Goal: Transaction & Acquisition: Purchase product/service

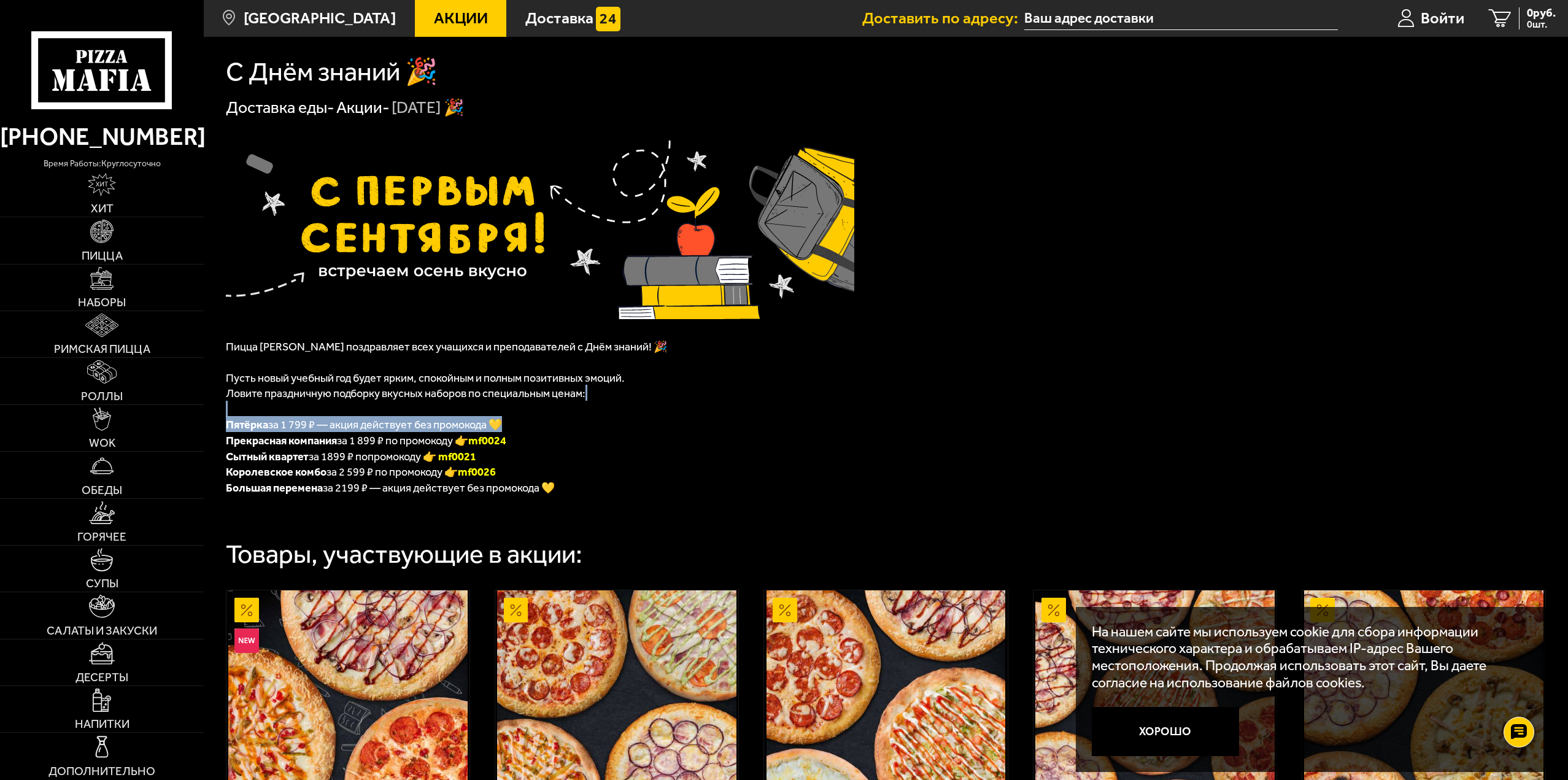
drag, startPoint x: 239, startPoint y: 416, endPoint x: 502, endPoint y: 431, distance: 263.4
click at [502, 431] on div "Пицца [PERSON_NAME] поздравляет всех учащихся и преподавателей с Днём знаний! 🎉…" at bounding box center [540, 315] width 629 height 360
click at [521, 430] on li "Пятёрка за 1 799 ₽ — акция действует без промокода 💛" at bounding box center [540, 424] width 629 height 16
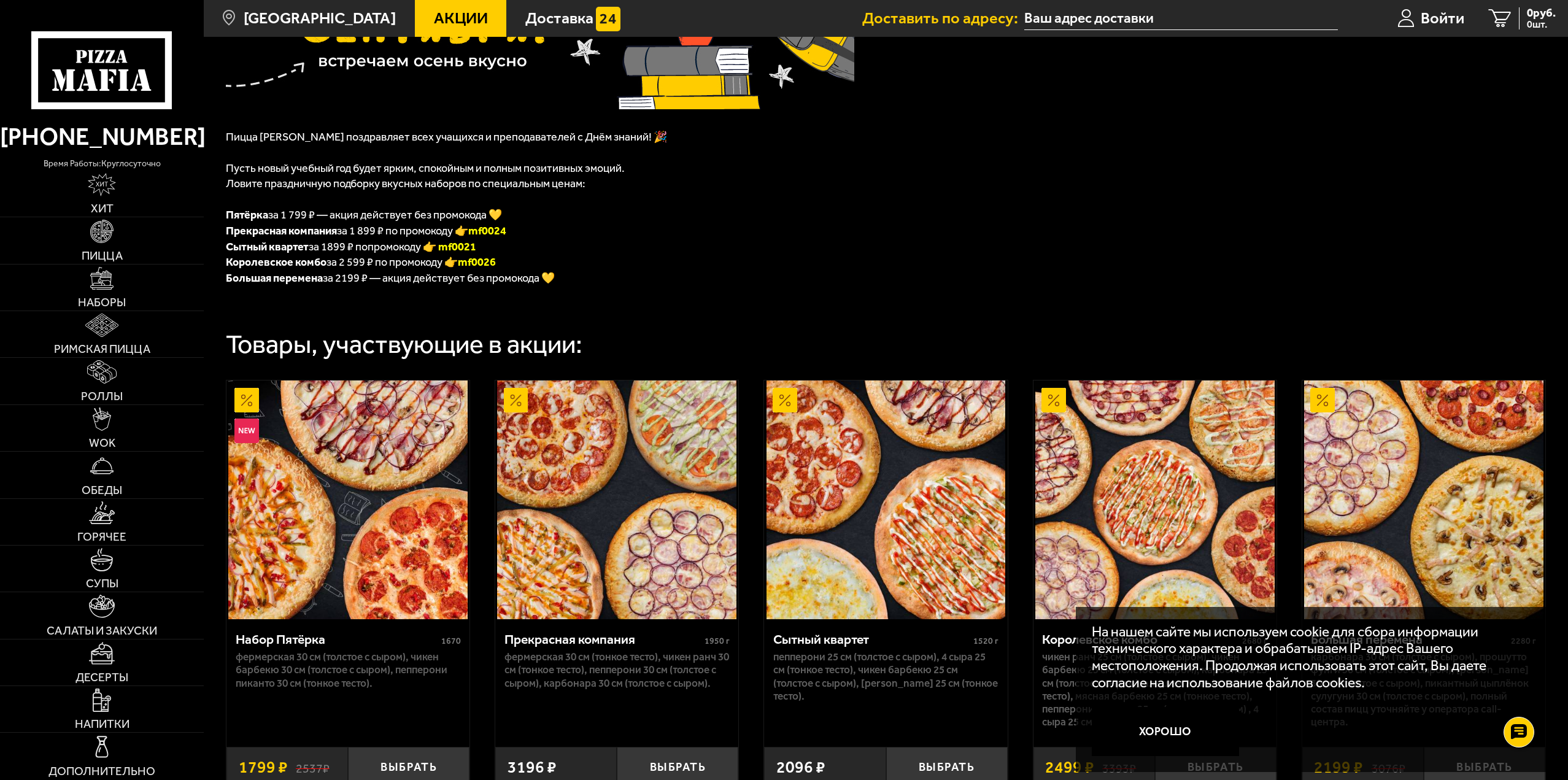
scroll to position [245, 0]
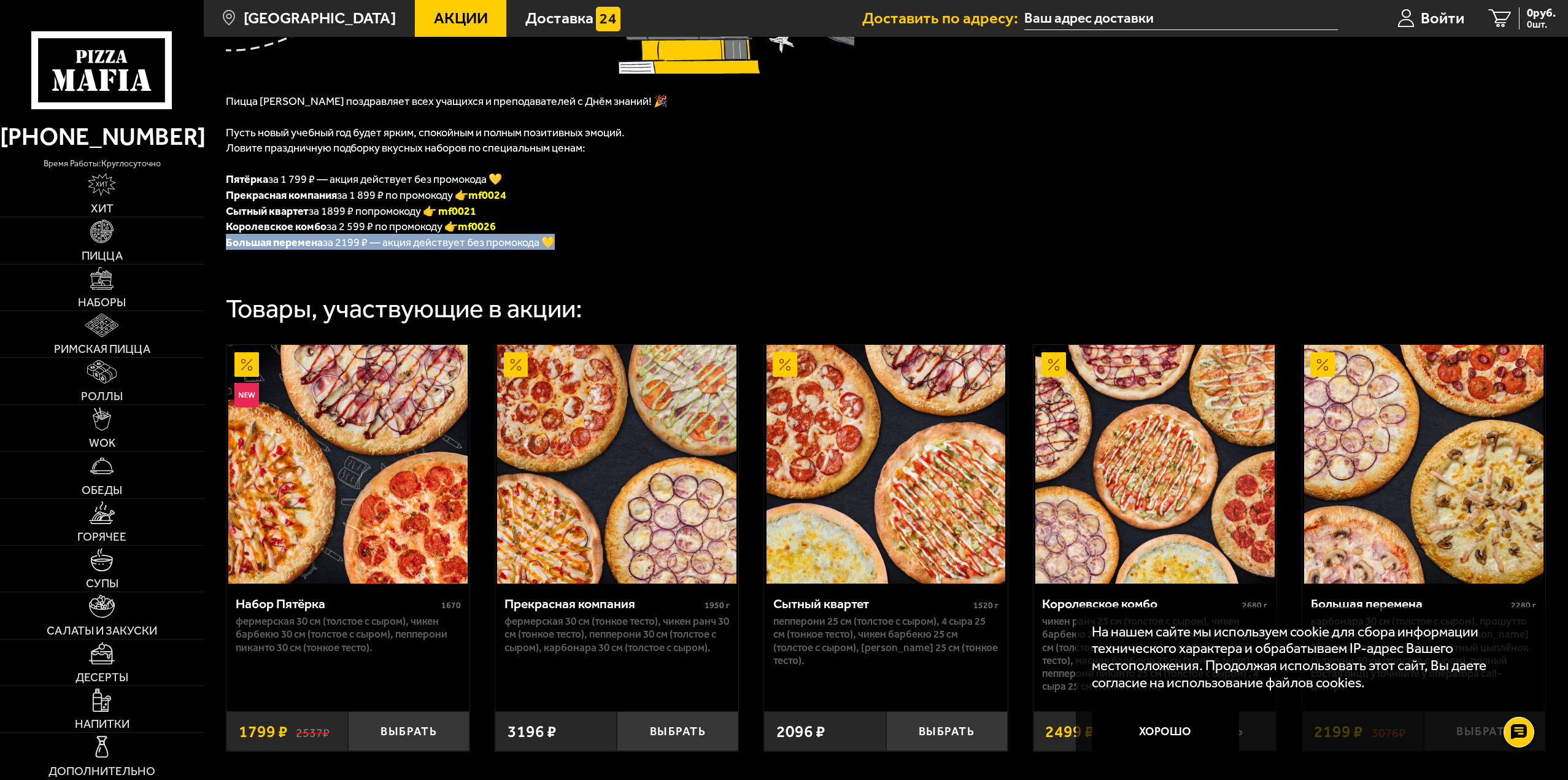
drag, startPoint x: 227, startPoint y: 245, endPoint x: 567, endPoint y: 238, distance: 340.1
click at [567, 238] on div "Пицца [PERSON_NAME] поздравляет всех учащихся и преподавателей с Днём знаний! 🎉…" at bounding box center [886, 348] width 1365 height 949
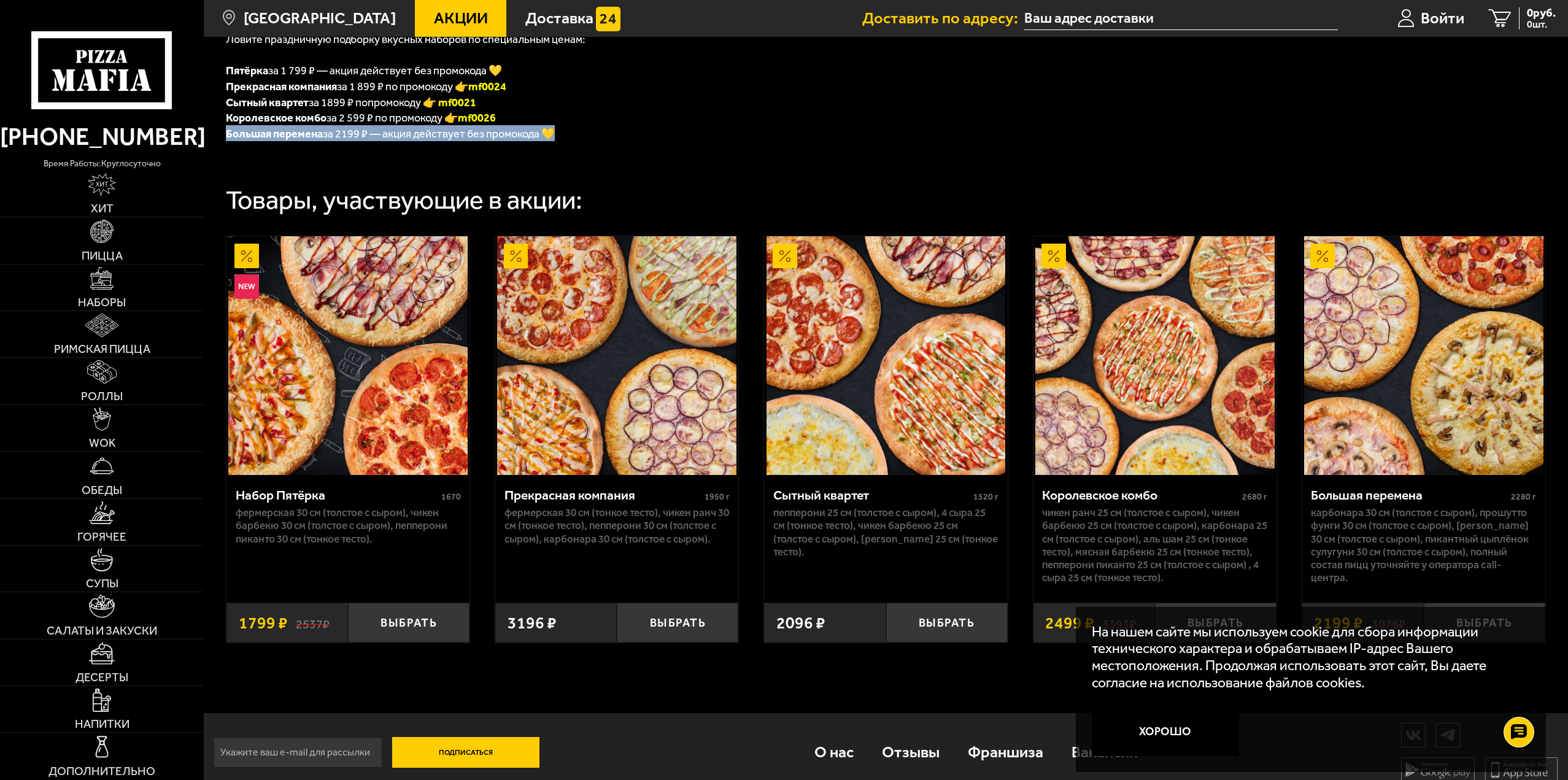
scroll to position [368, 0]
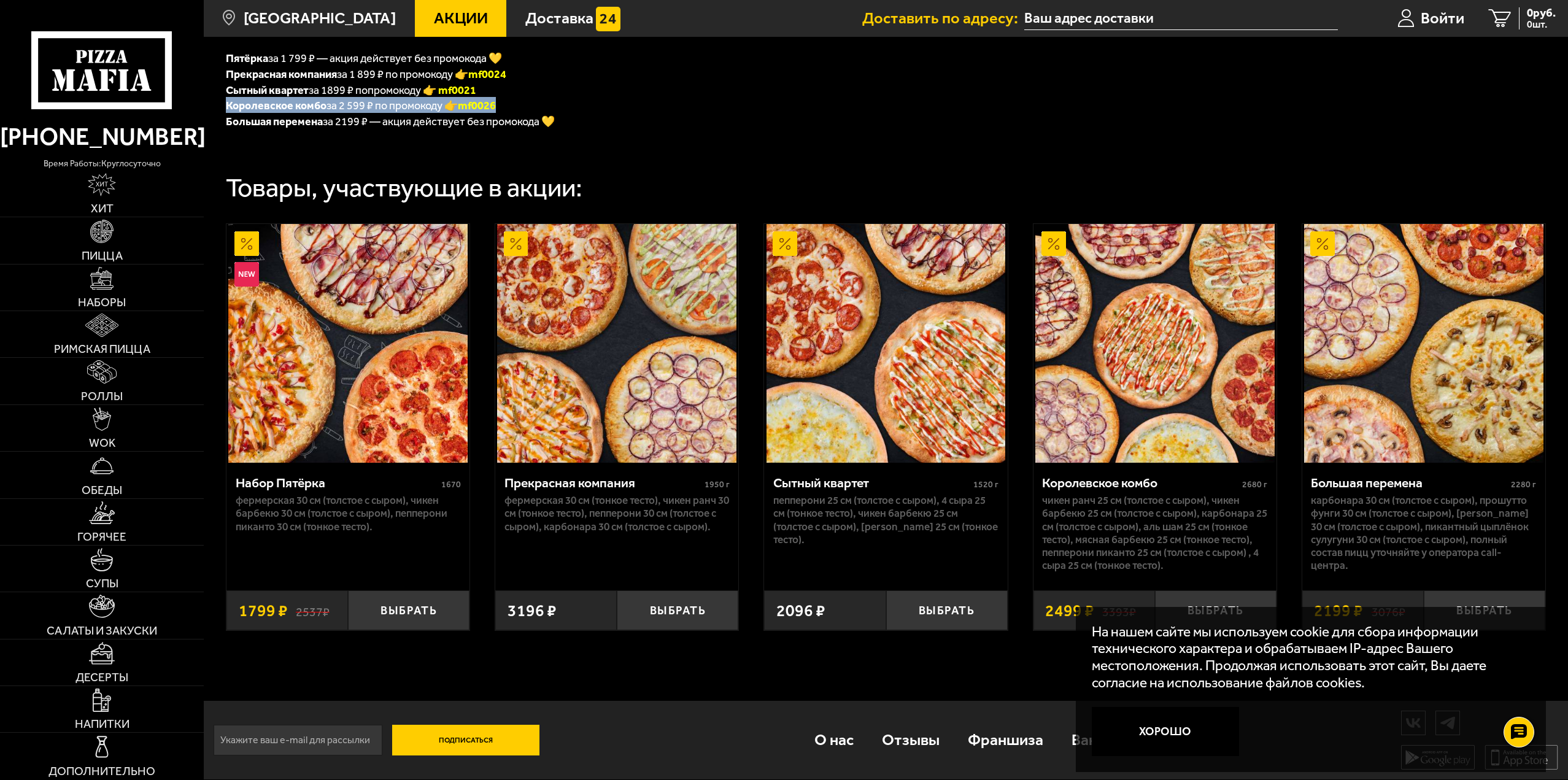
drag, startPoint x: 225, startPoint y: 107, endPoint x: 536, endPoint y: 99, distance: 311.1
click at [534, 99] on div "Пицца [PERSON_NAME] поздравляет всех учащихся и преподавателей с Днём знаний! 🎉…" at bounding box center [886, 227] width 1365 height 949
click at [1169, 722] on button "Хорошо" at bounding box center [1165, 732] width 147 height 49
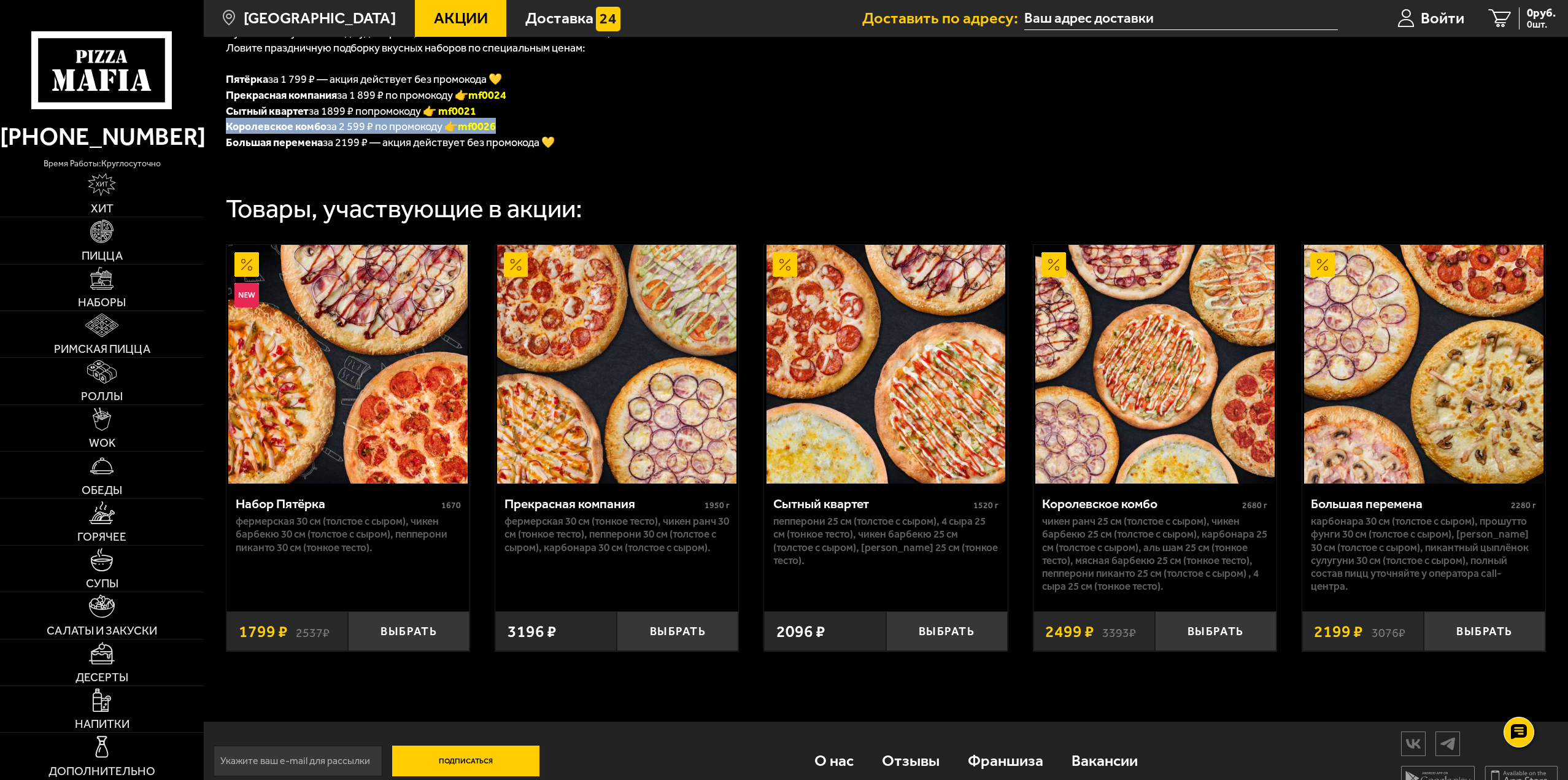
scroll to position [307, 0]
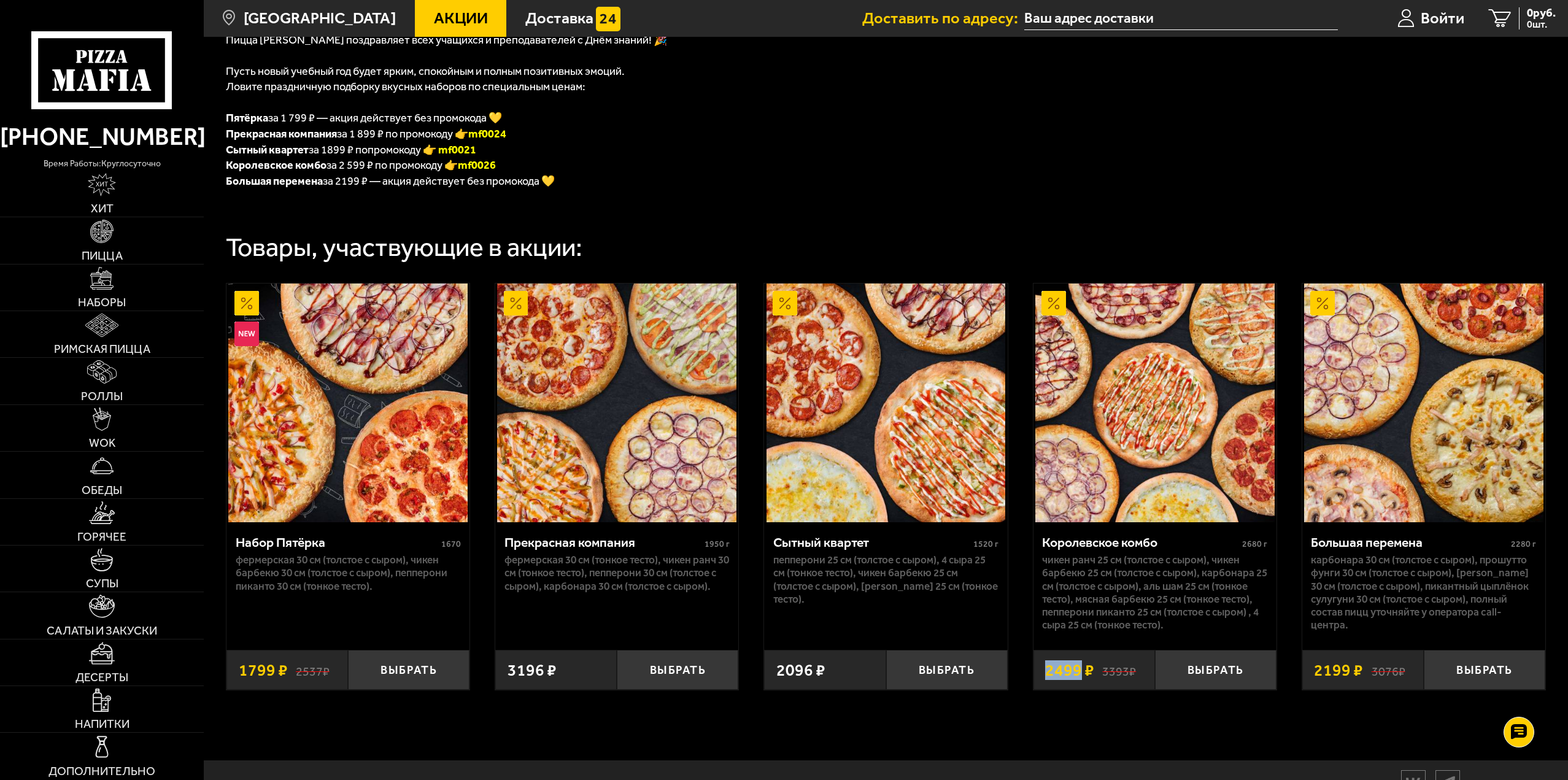
drag, startPoint x: 1045, startPoint y: 671, endPoint x: 1081, endPoint y: 671, distance: 36.0
click at [1081, 671] on div "3393 ₽ 2499 ₽" at bounding box center [1094, 670] width 122 height 40
click at [329, 166] on span "Королевское комбо за 2 599 ₽ по промокоду 👉 mf0026" at bounding box center [361, 165] width 270 height 14
click at [1168, 18] on input "text" at bounding box center [1181, 19] width 314 height 23
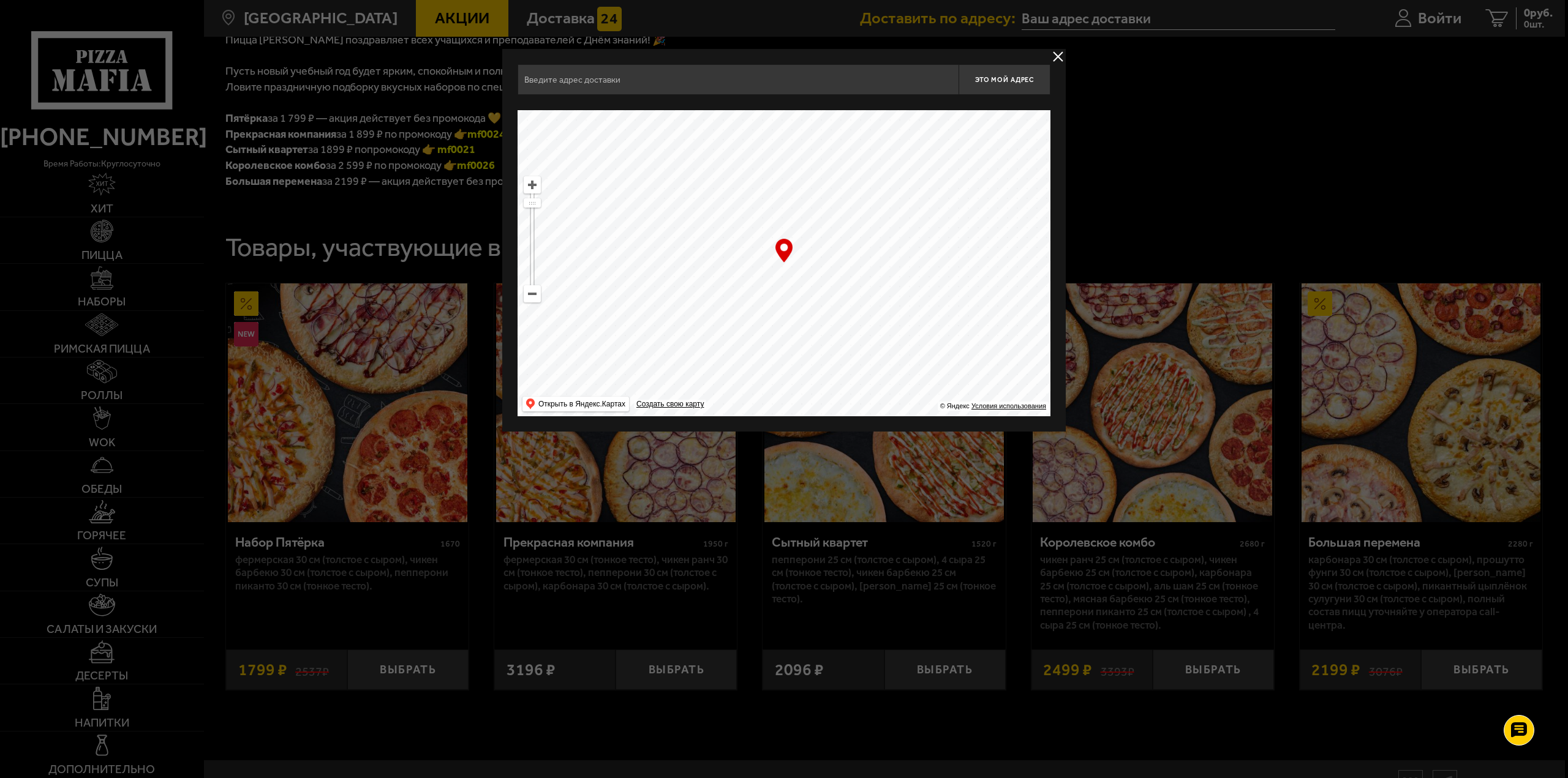
drag, startPoint x: 775, startPoint y: 253, endPoint x: 981, endPoint y: 352, distance: 228.6
click at [976, 349] on ymaps at bounding box center [784, 263] width 533 height 306
drag, startPoint x: 680, startPoint y: 330, endPoint x: 1122, endPoint y: 292, distance: 443.6
click at [1131, 287] on main "[GEOGRAPHIC_DATA] Все Акции Доставка Личный кабинет Акции Доставка Доставить по…" at bounding box center [884, 266] width 1362 height 1145
drag, startPoint x: 635, startPoint y: 277, endPoint x: 918, endPoint y: 449, distance: 331.2
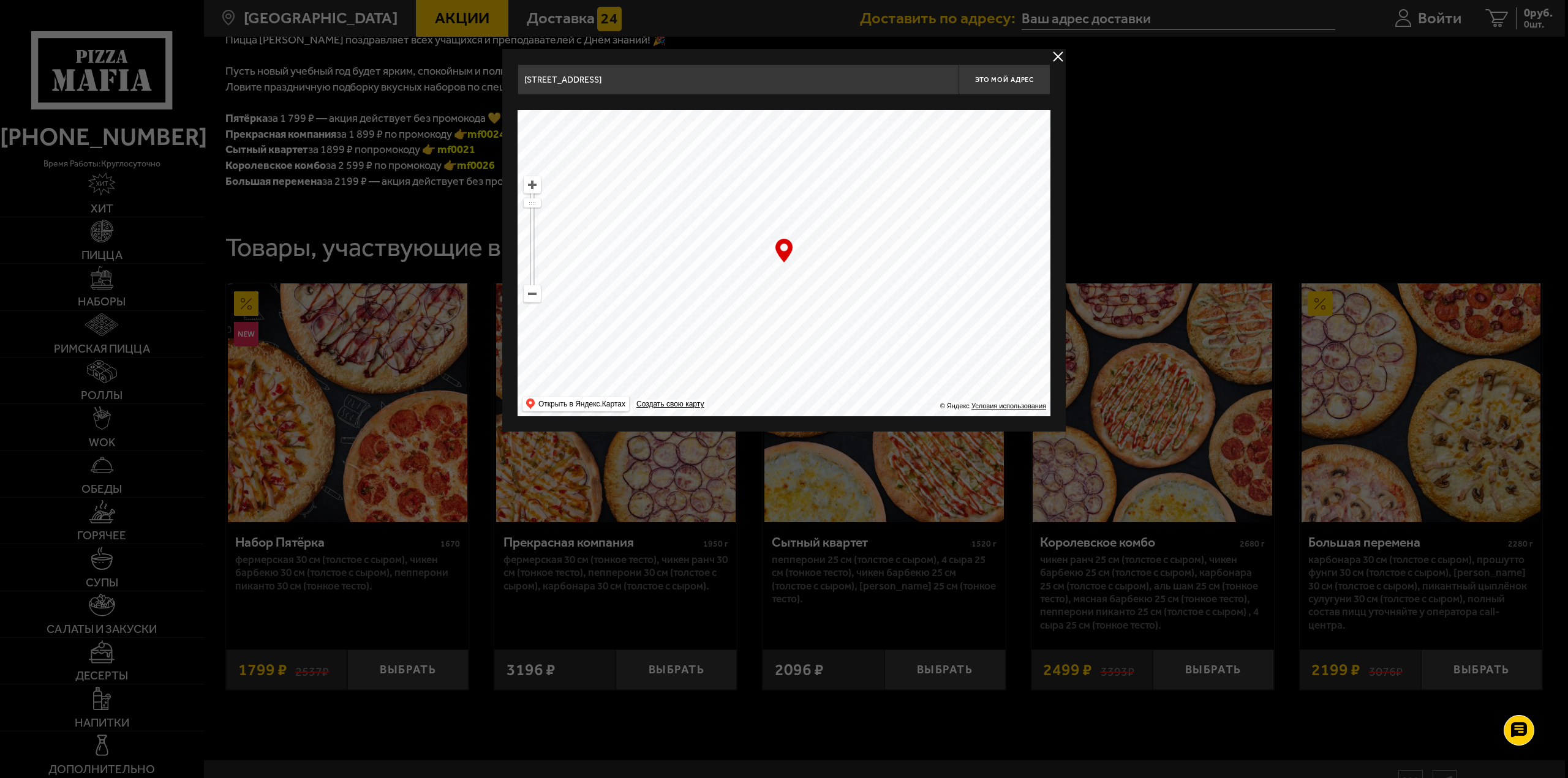
click at [918, 449] on main "[GEOGRAPHIC_DATA] Все Акции Доставка Личный кабинет Акции Доставка Доставить по…" at bounding box center [884, 266] width 1362 height 1145
drag, startPoint x: 686, startPoint y: 285, endPoint x: 988, endPoint y: 325, distance: 304.6
click at [986, 325] on ymaps at bounding box center [784, 263] width 533 height 306
drag, startPoint x: 694, startPoint y: 276, endPoint x: 942, endPoint y: 412, distance: 282.8
click at [940, 412] on ymaps "… © Яндекс Условия использования Открыть в Яндекс.Картах Создать свою карту" at bounding box center [784, 263] width 533 height 306
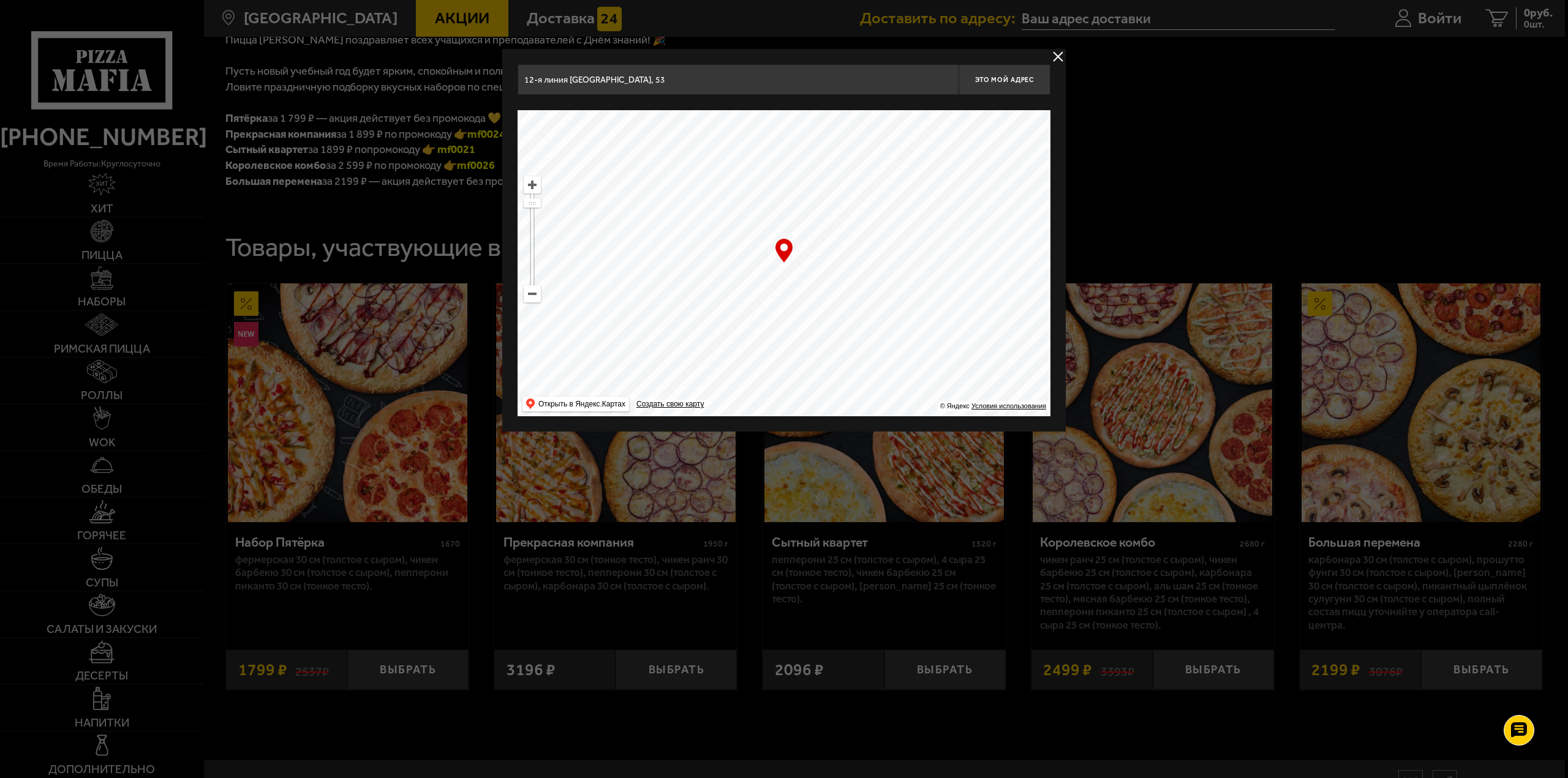
drag, startPoint x: 763, startPoint y: 304, endPoint x: 887, endPoint y: 227, distance: 146.0
click at [929, 187] on ymaps at bounding box center [784, 263] width 533 height 306
drag, startPoint x: 766, startPoint y: 285, endPoint x: 969, endPoint y: 123, distance: 259.7
click at [969, 123] on ymaps at bounding box center [784, 263] width 533 height 306
type input "[STREET_ADDRESS]"
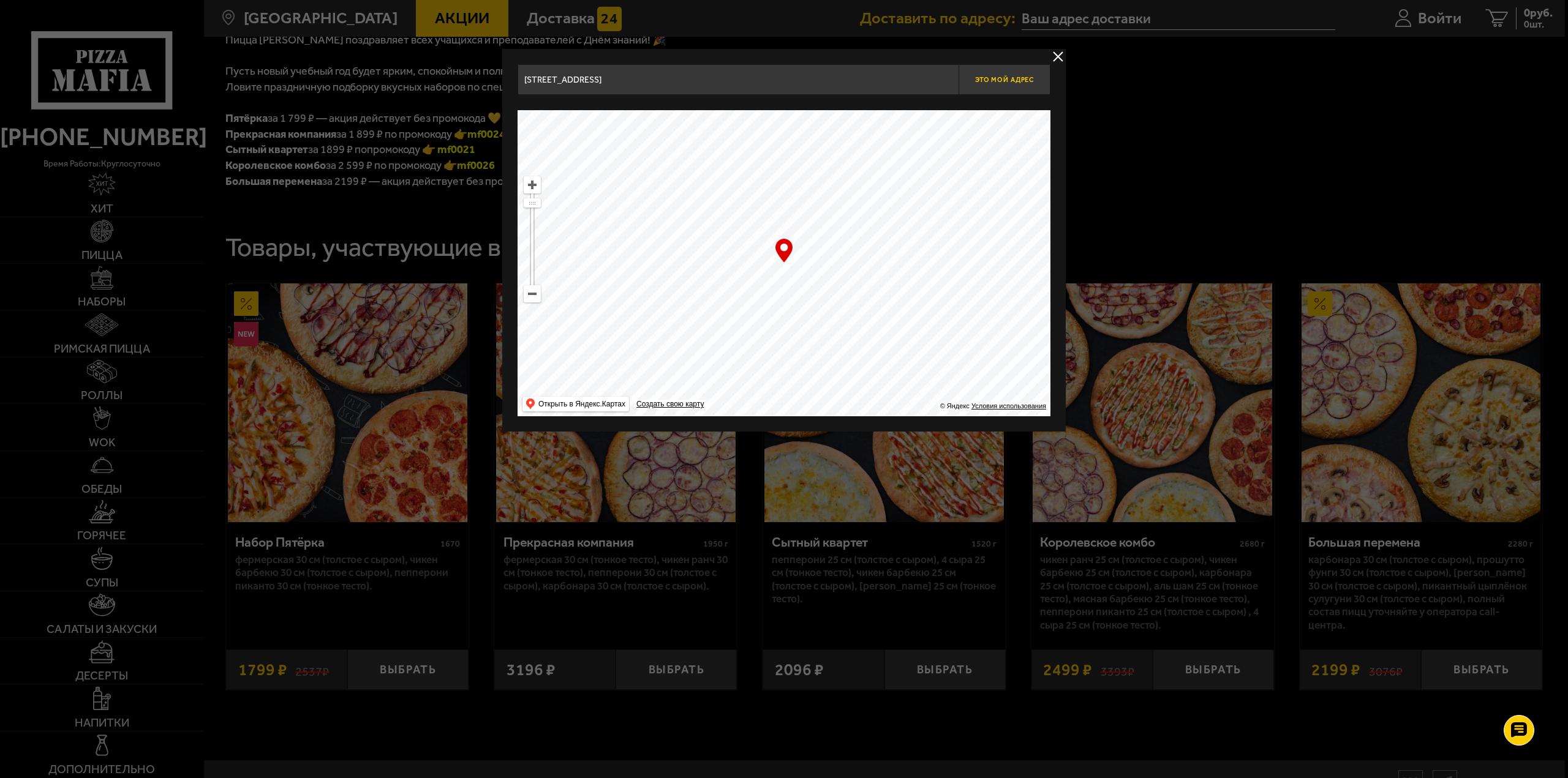
click at [991, 81] on span "Это мой адрес" at bounding box center [1004, 79] width 59 height 8
type input "[STREET_ADDRESS]"
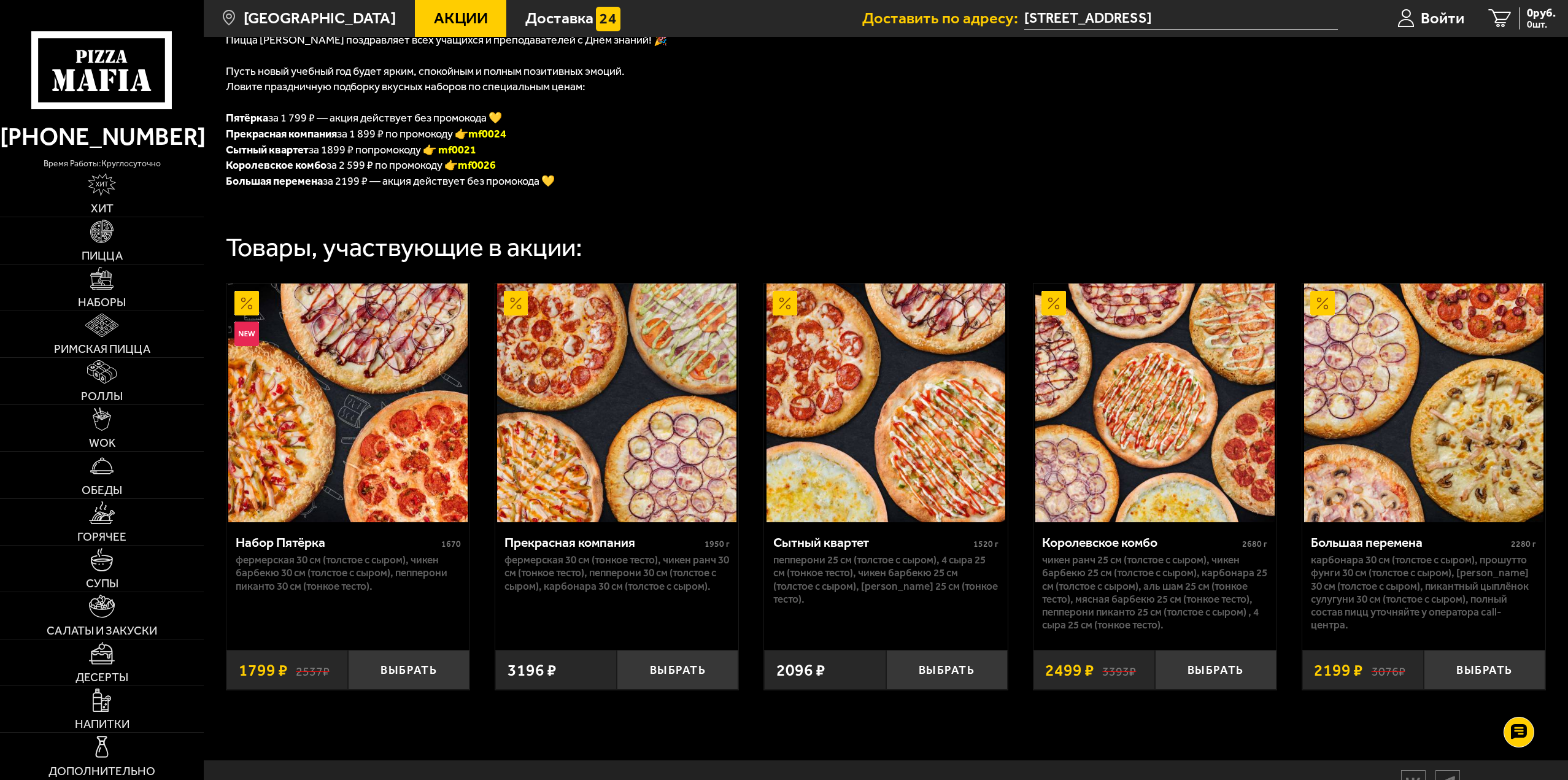
click at [928, 132] on div "Пицца [PERSON_NAME] поздравляет всех учащихся и преподавателей с Днём знаний! 🎉…" at bounding box center [886, 286] width 1365 height 949
